Goal: Obtain resource: Download file/media

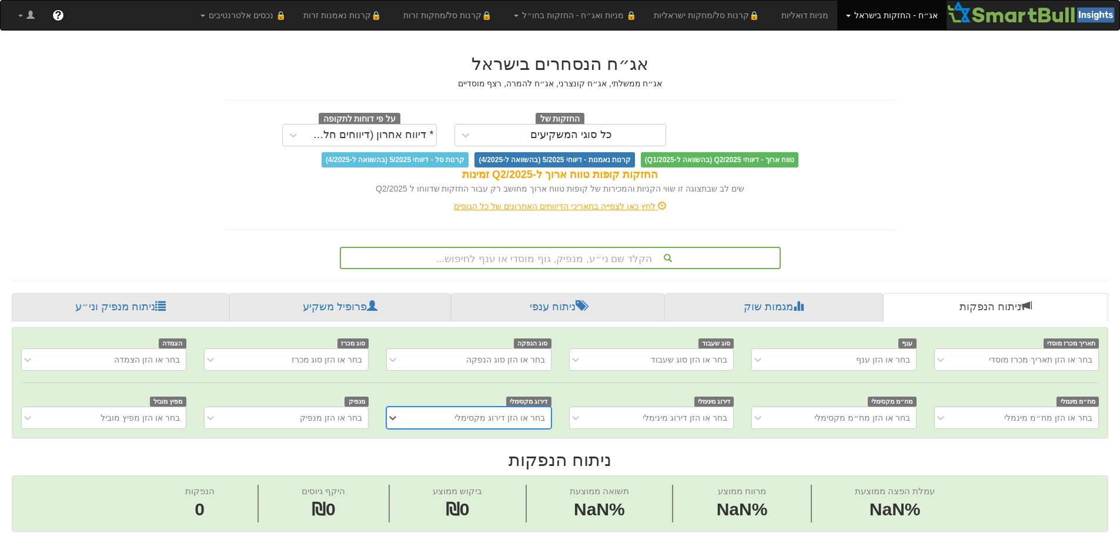
scroll to position [0, 9]
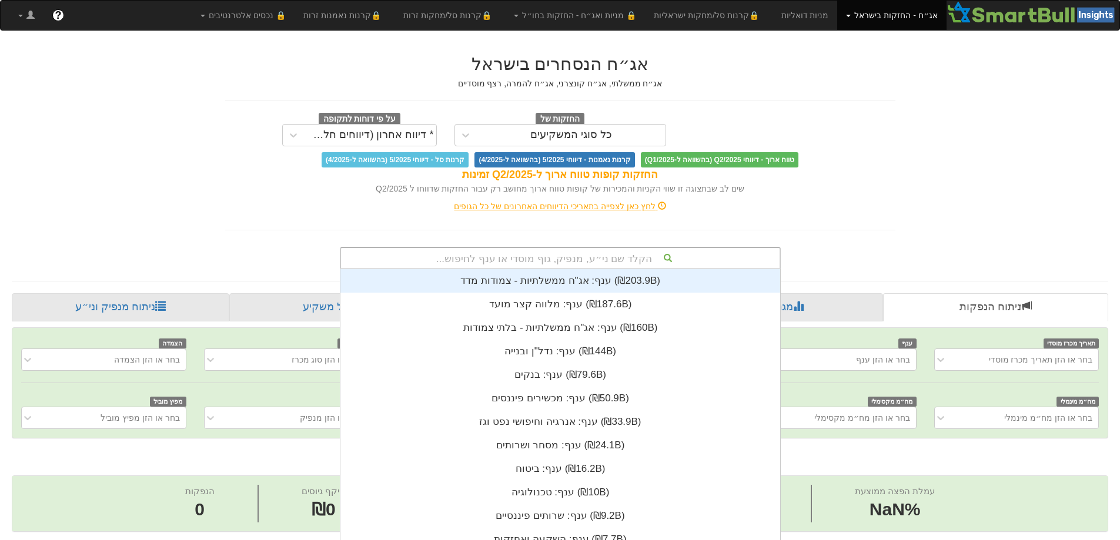
click at [645, 260] on div "הקלד שם ני״ע, מנפיק, גוף מוסדי או ענף לחיפוש... ענף: ‏אג"ח ממשלתיות - צמודות מד…" at bounding box center [560, 258] width 441 height 22
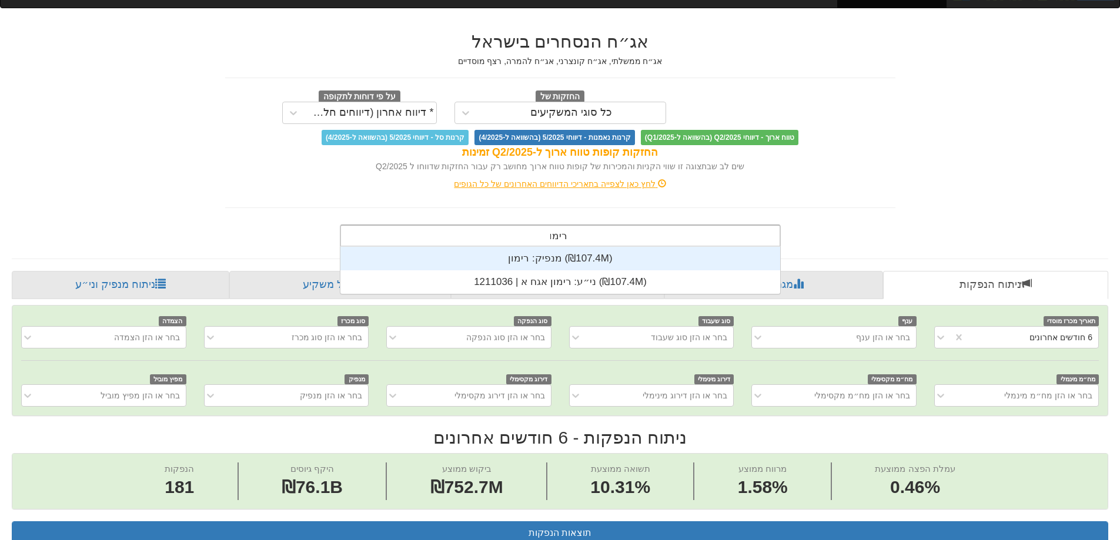
scroll to position [0, 2144]
type input "רימון"
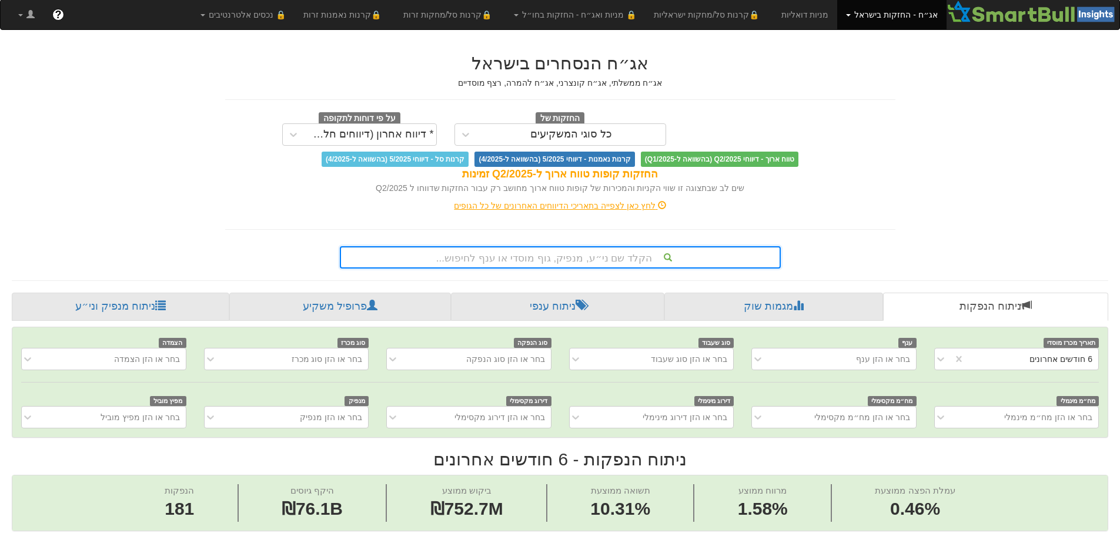
scroll to position [0, 0]
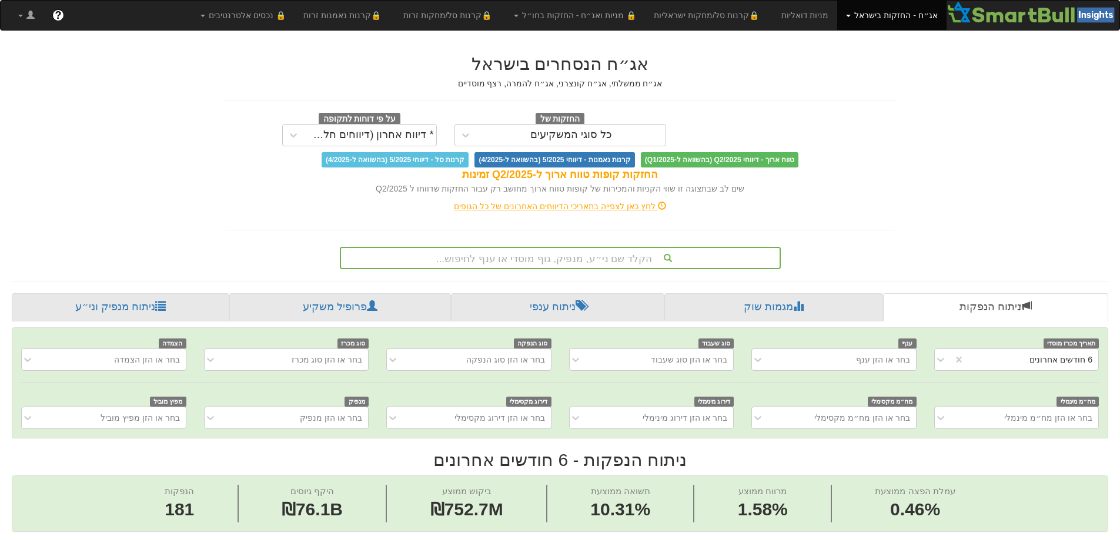
click at [867, 17] on link "אג״ח - החזקות בישראל" at bounding box center [891, 15] width 109 height 29
click at [903, 46] on link "מניות" at bounding box center [899, 41] width 93 height 15
click at [630, 262] on div "הקלד שם ני״ע, מנפיק, גוף מוסדי או ענף לחיפוש..." at bounding box center [560, 258] width 441 height 22
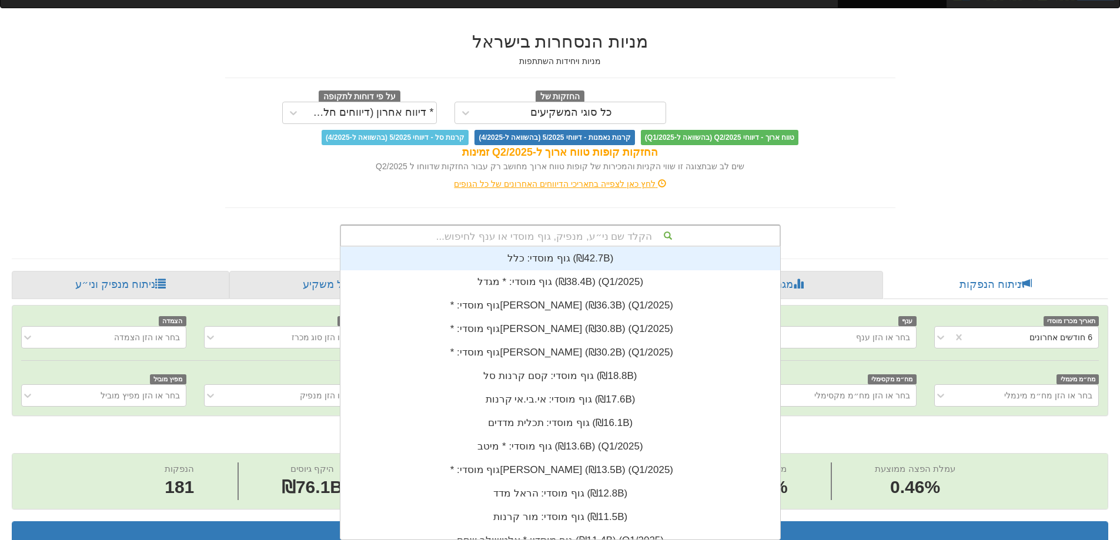
scroll to position [293, 0]
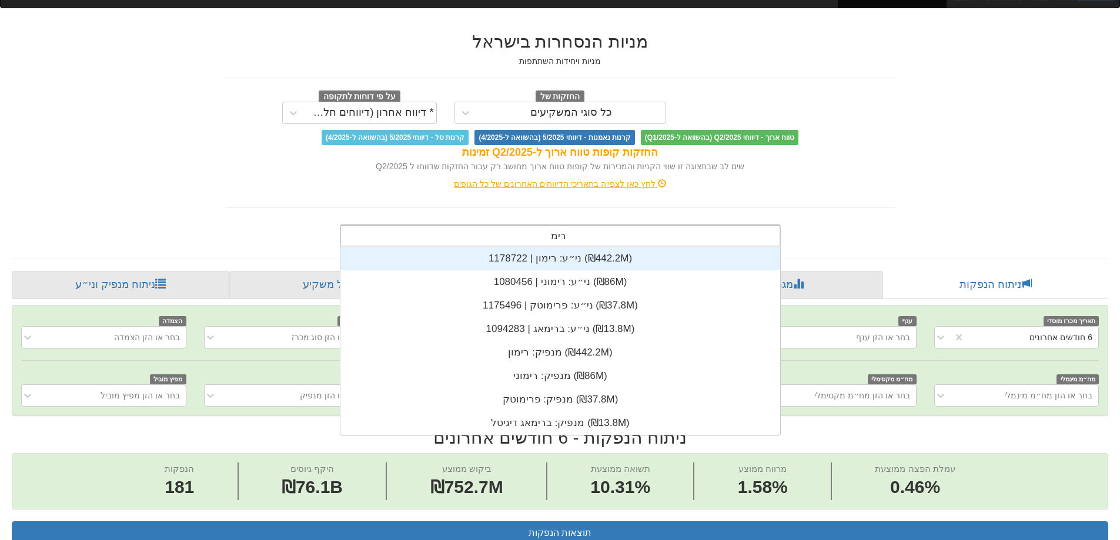
type input "רימון"
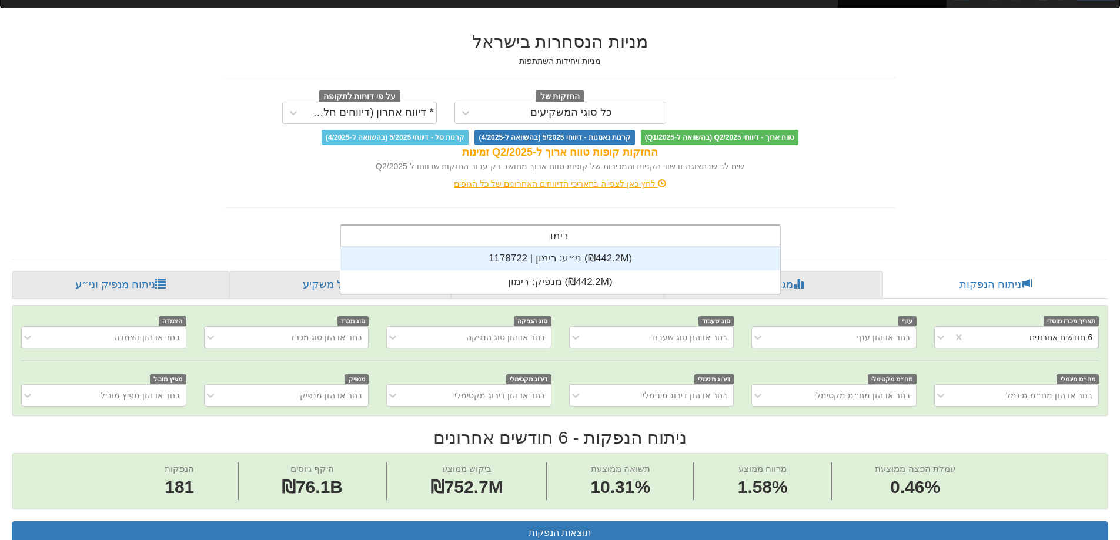
click at [559, 260] on div "ני״ע: ‏רימון | 1178722 ‎(₪442.2M)‎" at bounding box center [561, 259] width 440 height 24
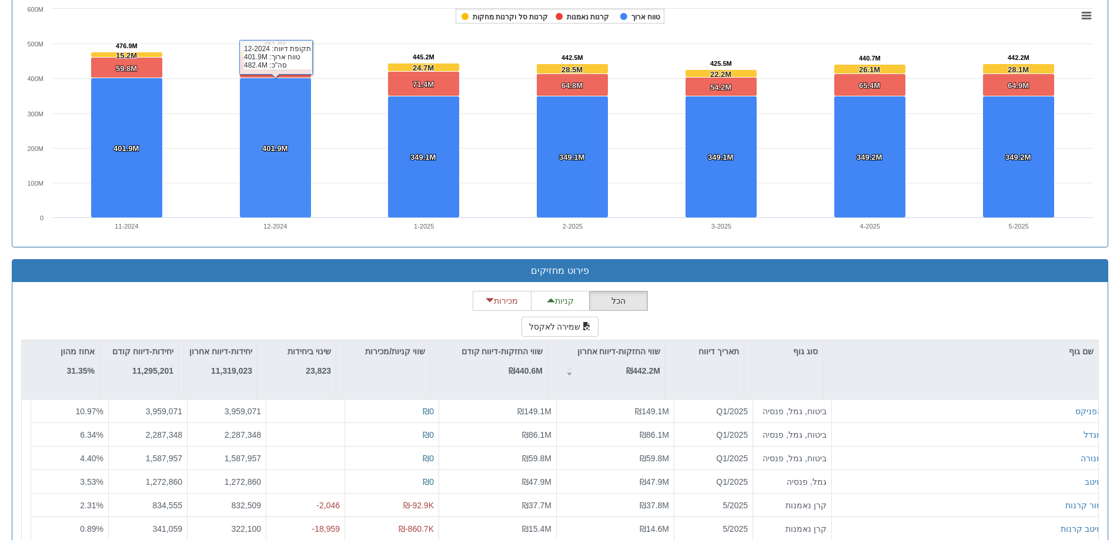
scroll to position [892, 0]
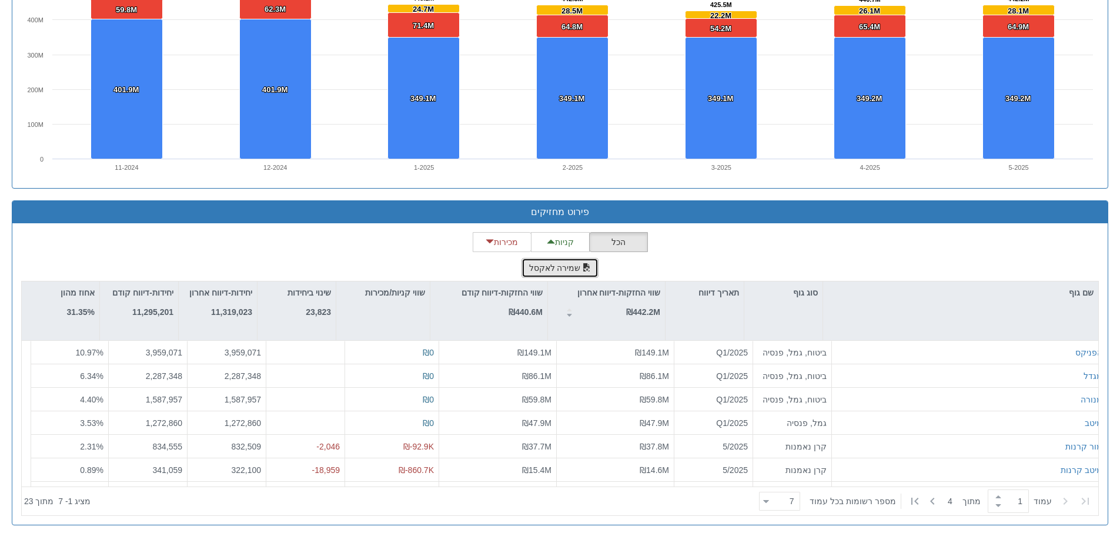
click at [535, 265] on button "שמירה לאקסל" at bounding box center [561, 268] width 78 height 20
